Goal: Ask a question

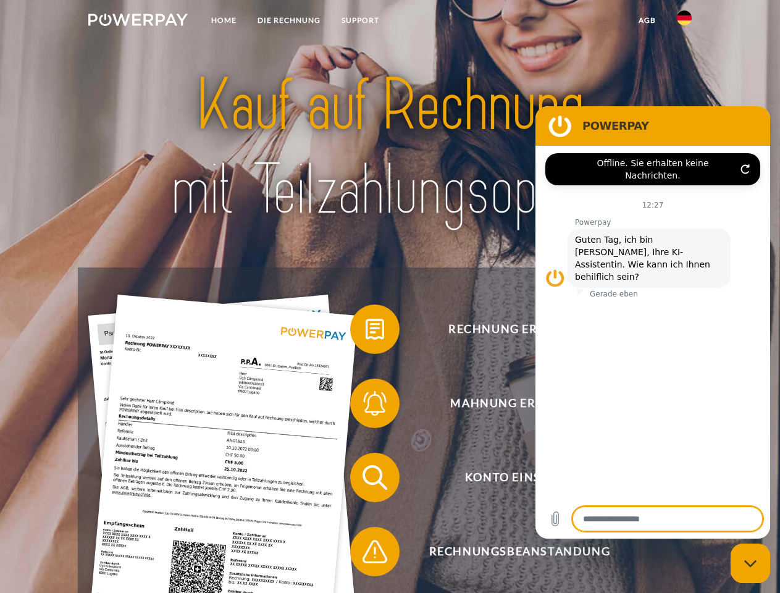
click at [138, 22] on img at bounding box center [137, 20] width 99 height 12
click at [684, 22] on img at bounding box center [684, 17] width 15 height 15
click at [647, 20] on link "agb" at bounding box center [647, 20] width 38 height 22
click at [366, 332] on span at bounding box center [356, 329] width 62 height 62
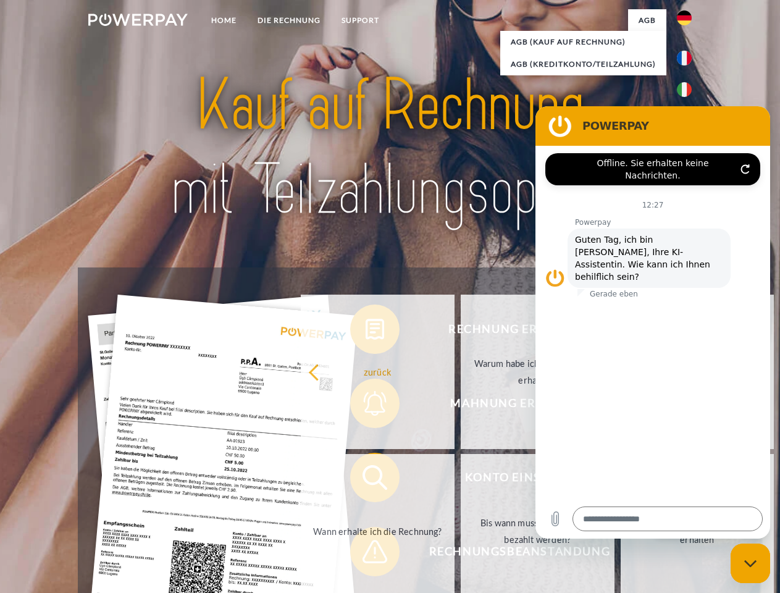
click at [366, 406] on div "Rechnung erhalten? Mahnung erhalten? Konto einsehen" at bounding box center [390, 514] width 624 height 494
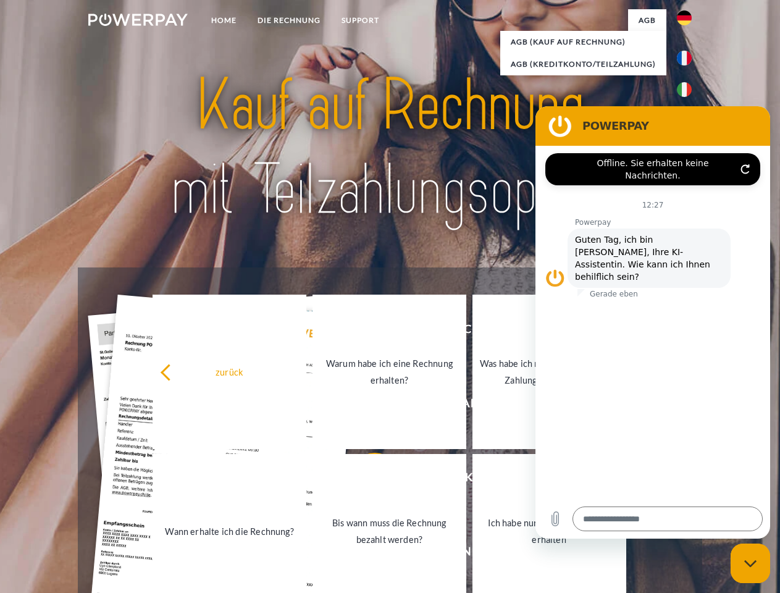
click at [366, 480] on link "Bis wann muss die Rechnung bezahlt werden?" at bounding box center [389, 531] width 154 height 154
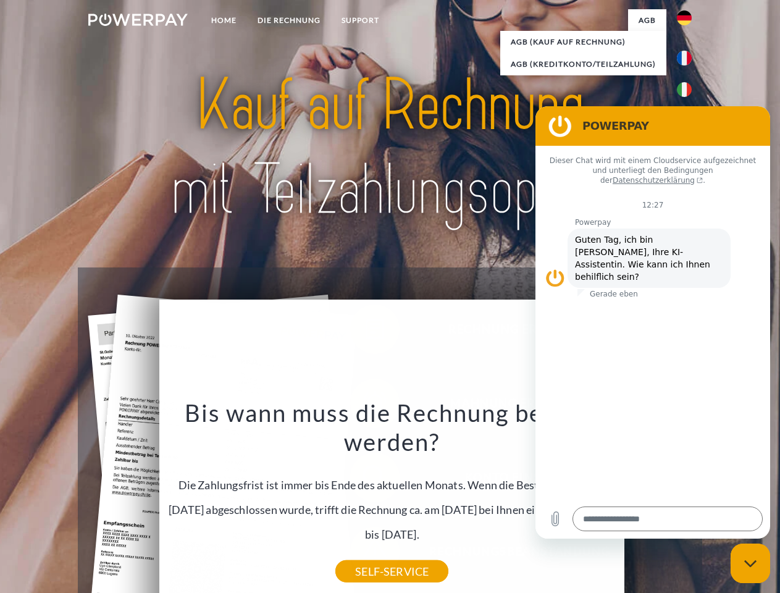
click at [366, 554] on div "zurück Warum habe ich eine Rechnung erhalten? POWERPAY ist der Rechnungsherstel…" at bounding box center [392, 469] width 499 height 354
click at [750, 563] on icon "Messaging-Fenster schließen" at bounding box center [750, 563] width 13 height 8
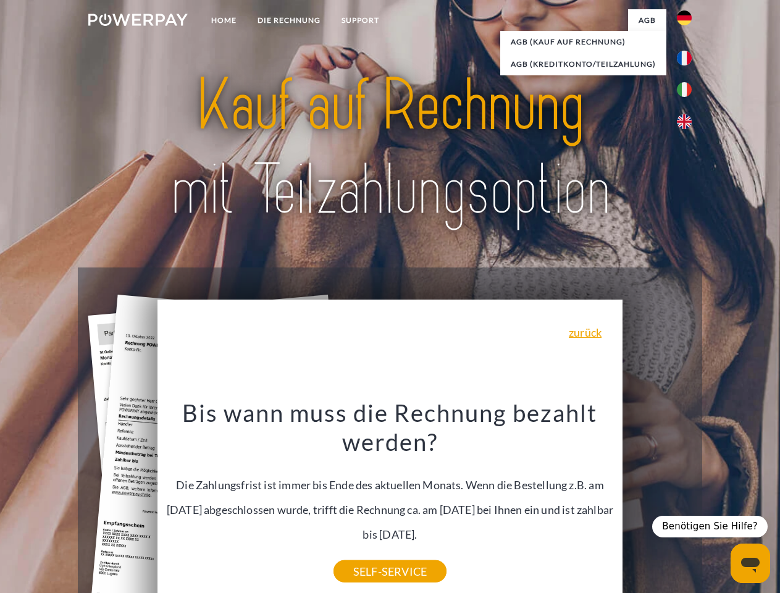
type textarea "*"
